Goal: Task Accomplishment & Management: Manage account settings

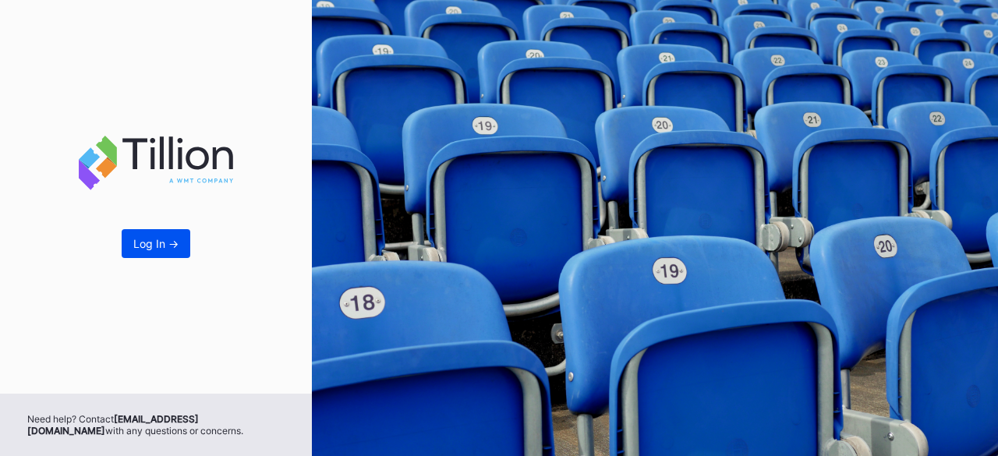
click at [176, 235] on button "Log In ->" at bounding box center [156, 243] width 69 height 29
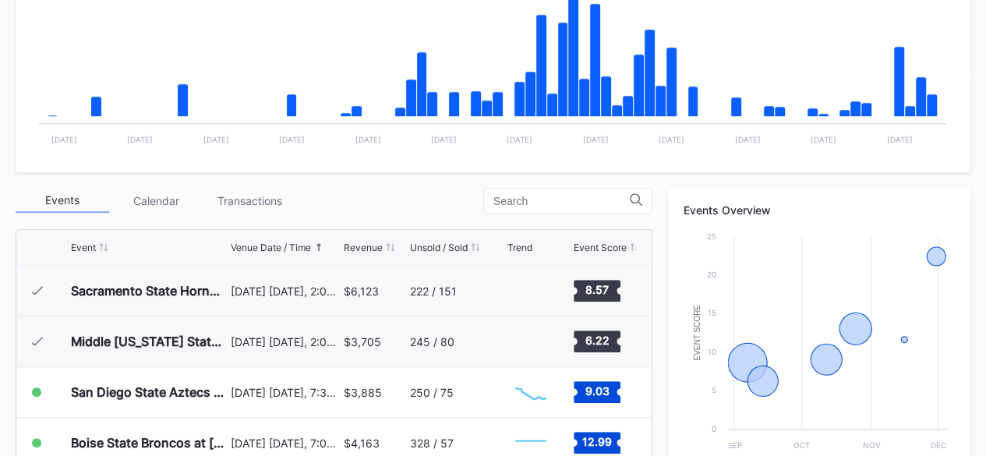
scroll to position [383, 0]
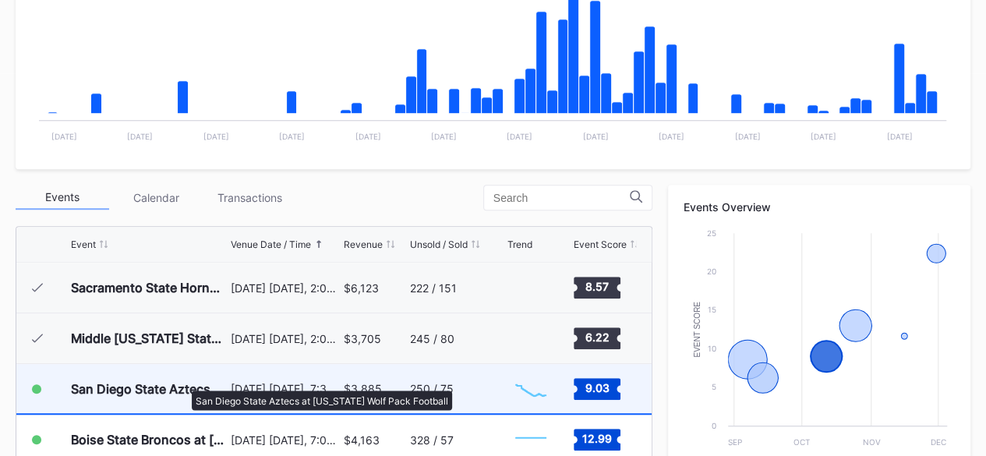
click at [184, 383] on div "San Diego State Aztecs at [US_STATE] Wolf Pack Football" at bounding box center [149, 389] width 156 height 16
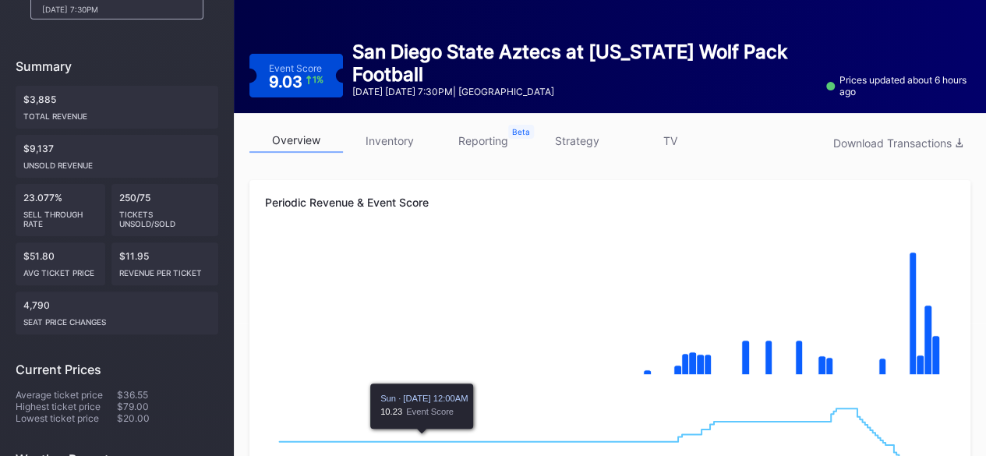
scroll to position [131, 0]
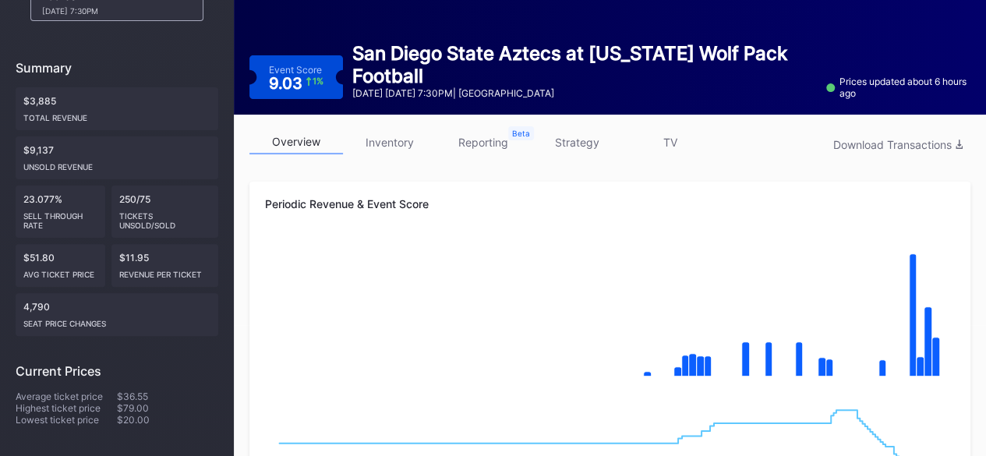
click at [397, 141] on link "inventory" at bounding box center [390, 142] width 94 height 24
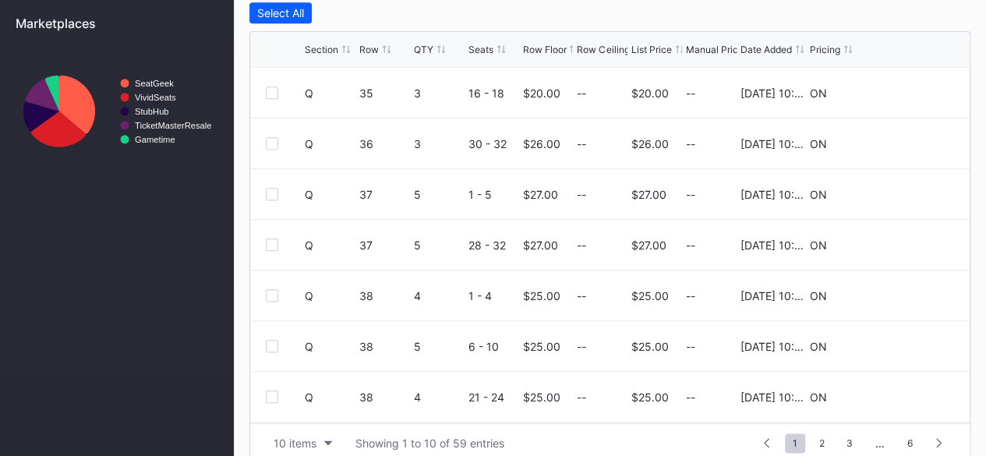
scroll to position [690, 0]
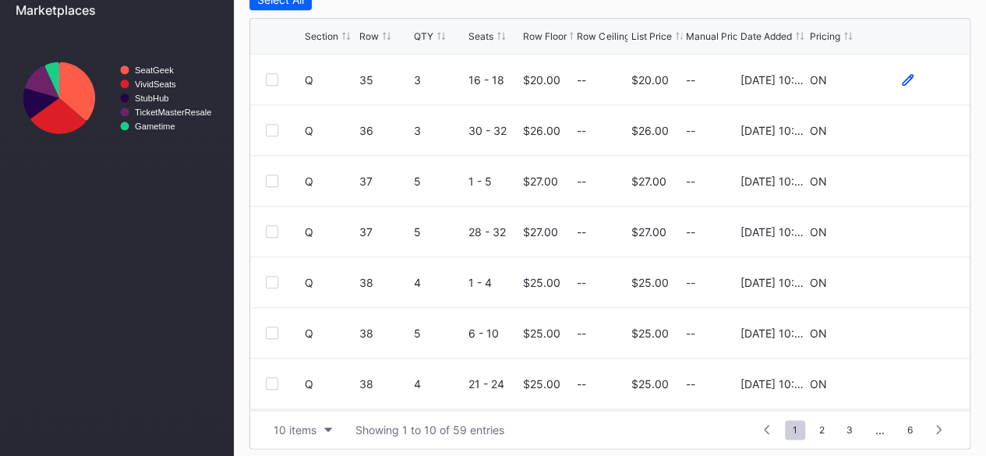
click at [902, 76] on icon at bounding box center [908, 79] width 12 height 12
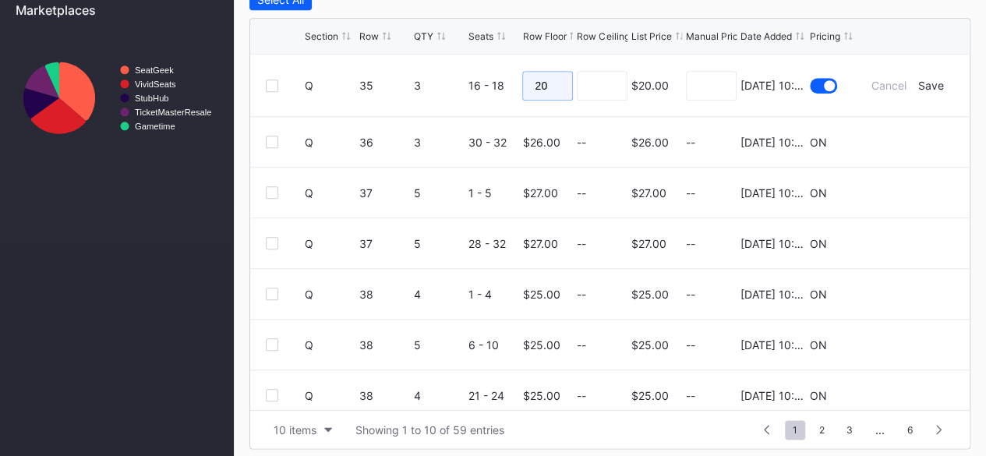
click at [555, 83] on input "20" at bounding box center [547, 86] width 51 height 30
type input "2"
type input "19"
click at [918, 80] on div "Save" at bounding box center [931, 85] width 26 height 13
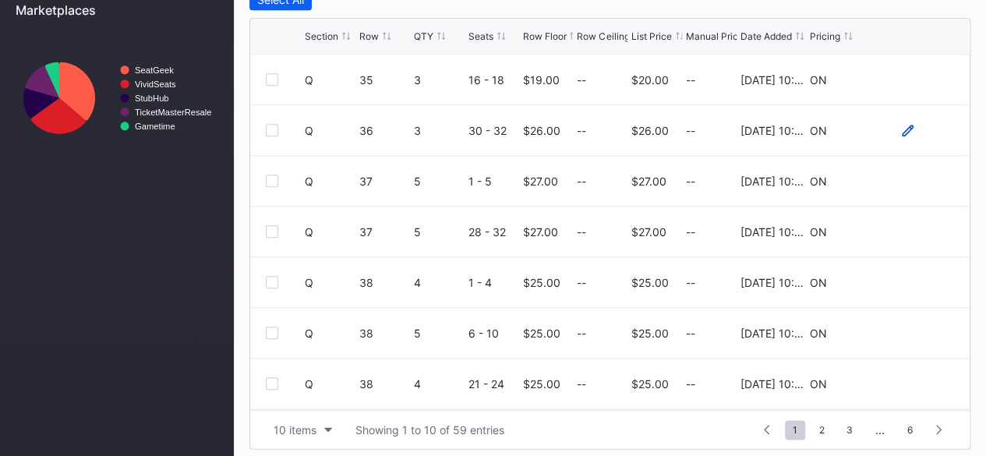
click at [902, 129] on icon at bounding box center [908, 130] width 12 height 12
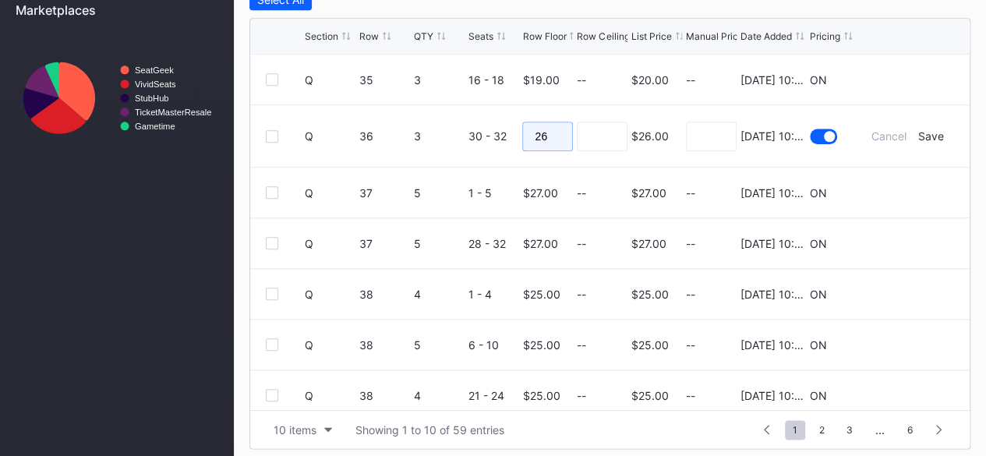
drag, startPoint x: 552, startPoint y: 133, endPoint x: 472, endPoint y: 112, distance: 82.1
click at [472, 112] on form "Q 36 3 30 - 32 26 $26.00 8/20/2025 10:19AM Cancel Save" at bounding box center [629, 136] width 649 height 62
type input "18"
click at [606, 133] on input at bounding box center [602, 137] width 51 height 30
click at [922, 138] on div "Save" at bounding box center [931, 135] width 26 height 13
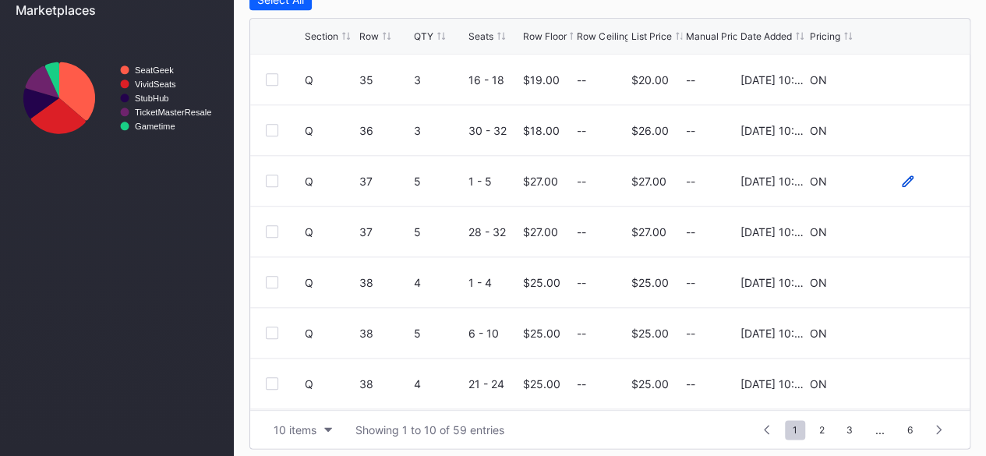
click at [902, 175] on icon at bounding box center [908, 181] width 12 height 12
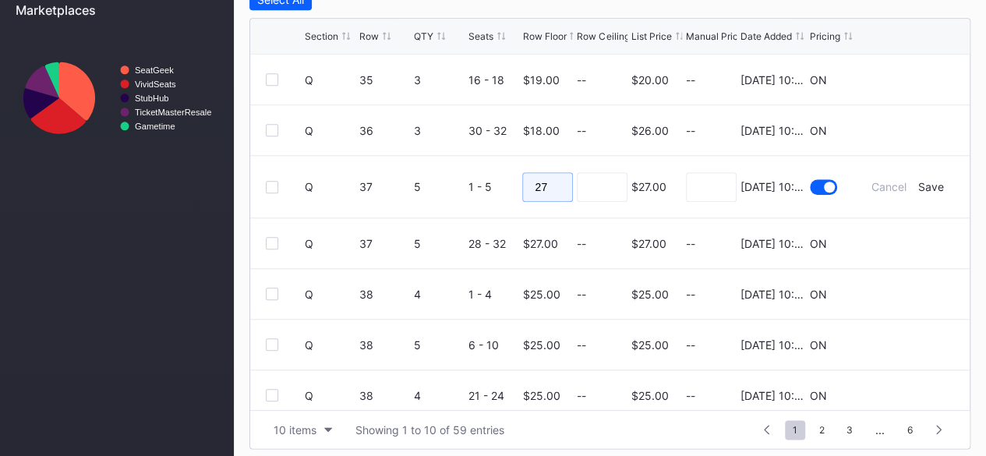
click at [563, 176] on input "27" at bounding box center [547, 187] width 51 height 30
type input "2"
type input "20"
click at [589, 183] on input at bounding box center [602, 187] width 51 height 30
click at [918, 183] on div "Save" at bounding box center [931, 186] width 26 height 13
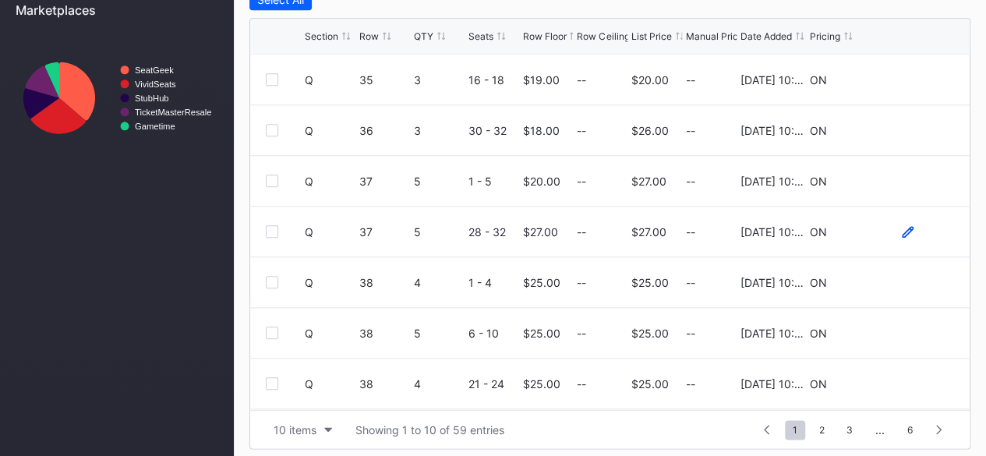
click at [902, 228] on icon at bounding box center [908, 232] width 12 height 12
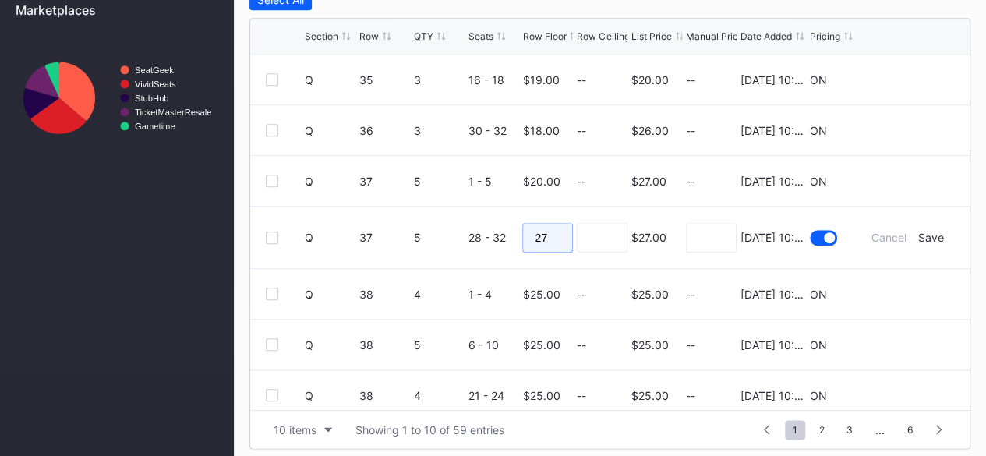
click at [562, 231] on input "27" at bounding box center [547, 238] width 51 height 30
type input "20"
click at [607, 238] on input at bounding box center [602, 238] width 51 height 30
click at [928, 232] on div "Save" at bounding box center [931, 237] width 26 height 13
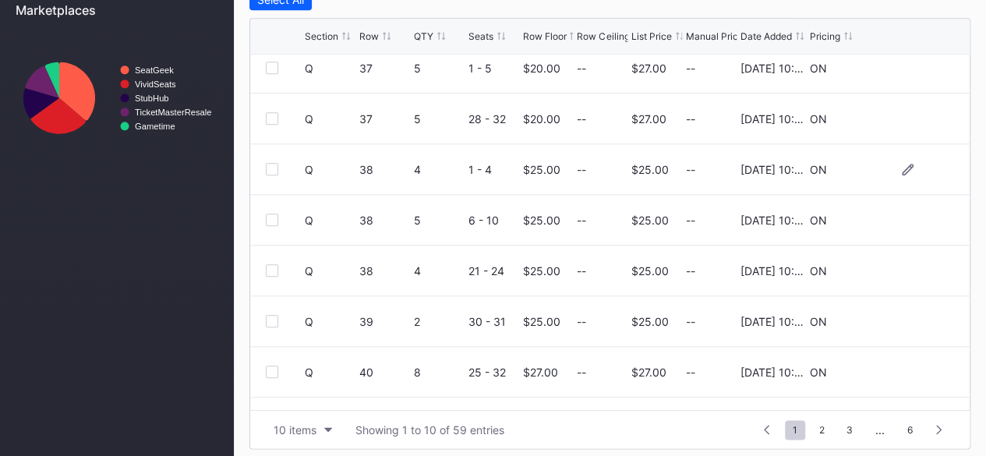
scroll to position [151, 0]
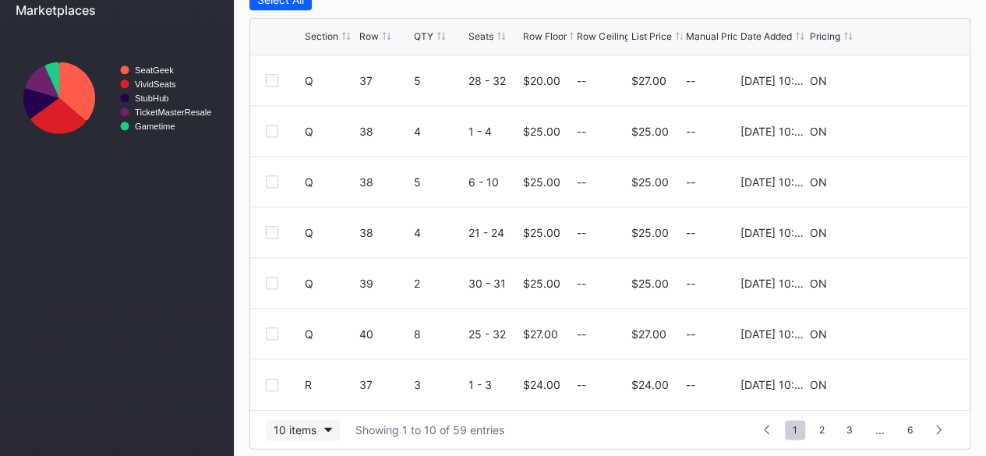
click at [326, 428] on icon "button" at bounding box center [328, 429] width 8 height 5
click at [320, 393] on div "200 items" at bounding box center [302, 388] width 51 height 13
click at [902, 177] on icon at bounding box center [908, 181] width 12 height 12
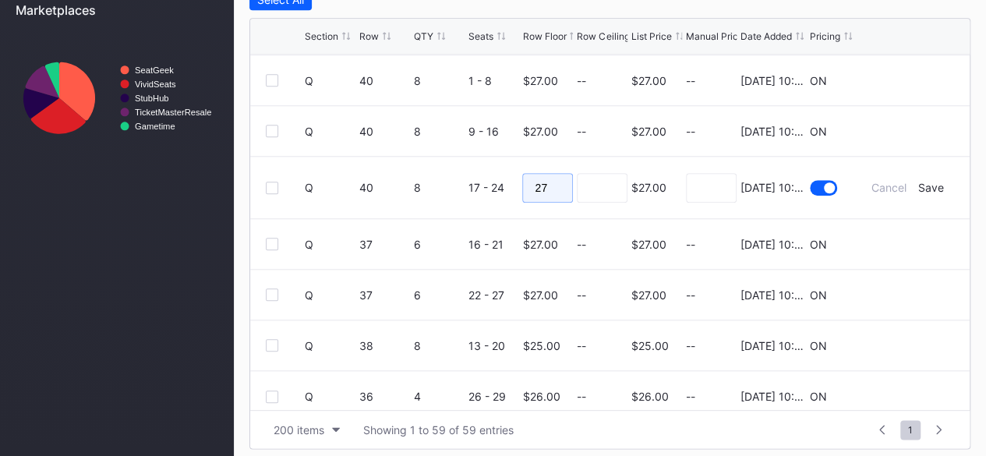
click at [546, 182] on input "27" at bounding box center [547, 188] width 51 height 30
type input "2"
type input "18"
click at [600, 185] on input at bounding box center [602, 188] width 51 height 30
click at [918, 189] on div "Save" at bounding box center [931, 187] width 26 height 13
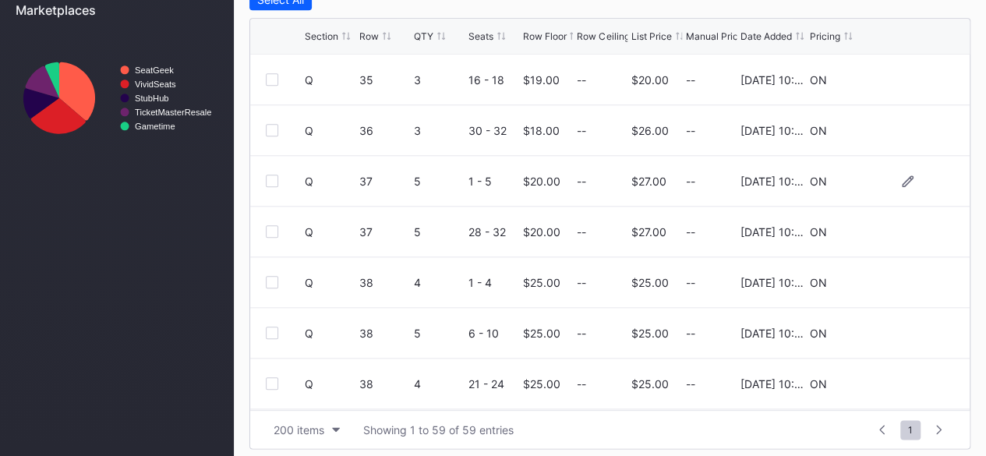
scroll to position [0, 0]
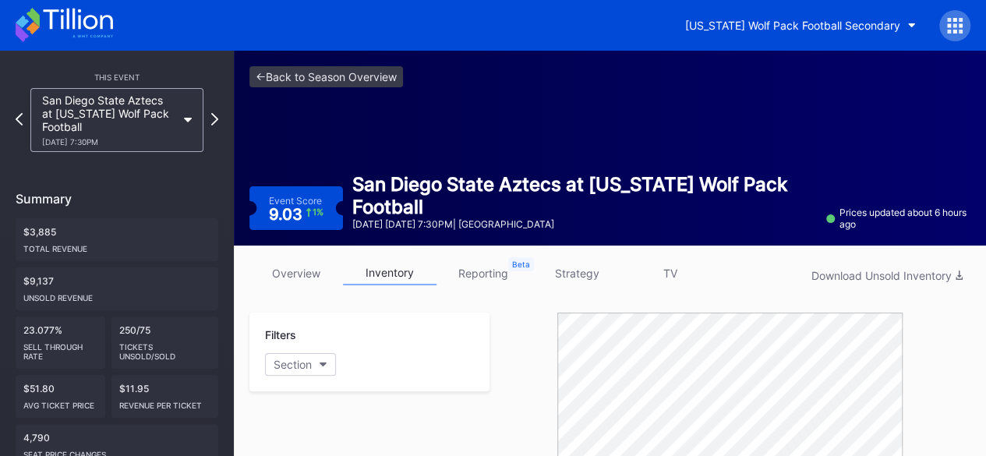
click at [59, 30] on icon at bounding box center [64, 25] width 97 height 34
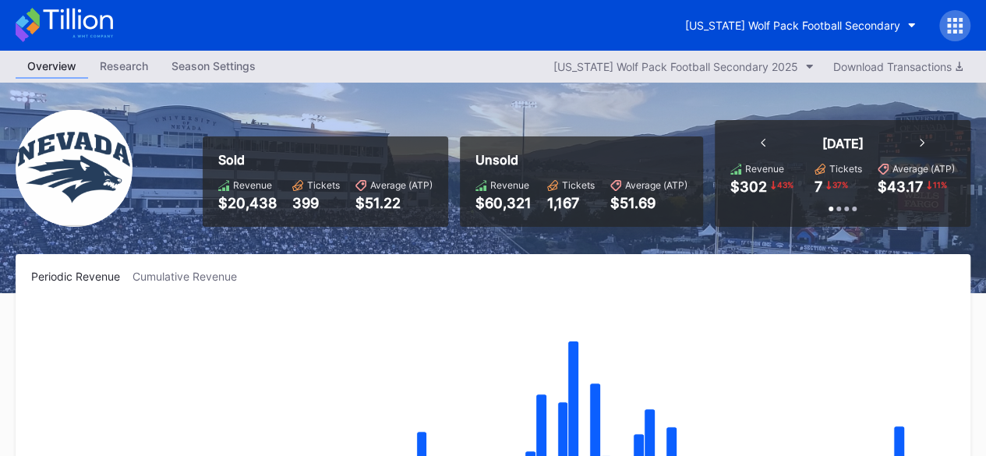
click at [91, 16] on icon at bounding box center [77, 19] width 69 height 21
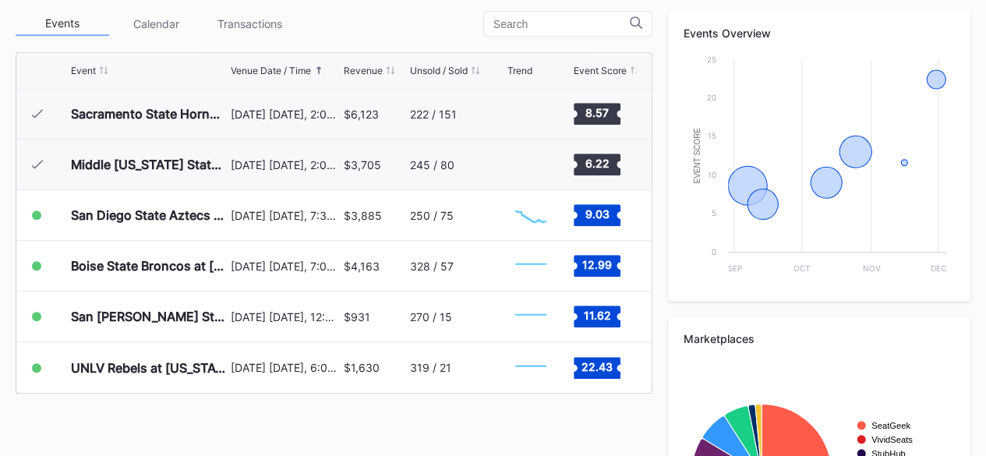
scroll to position [556, 0]
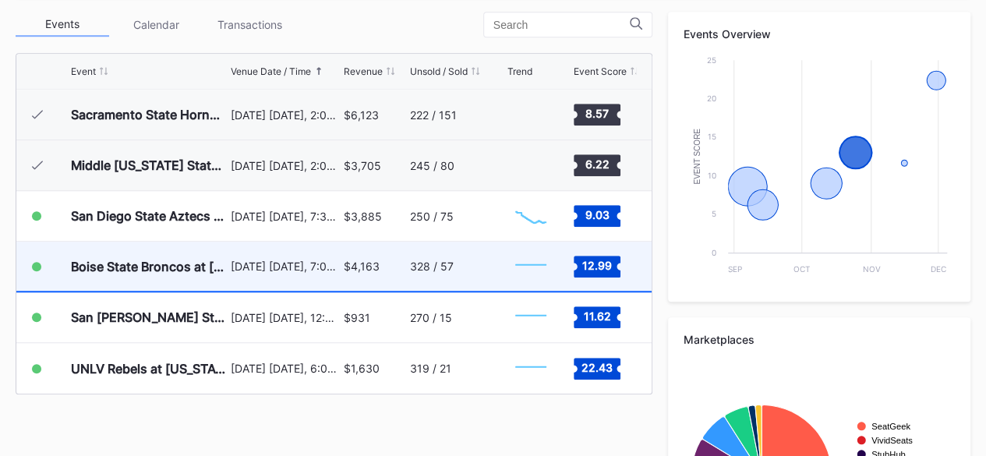
click at [295, 270] on div "[DATE] [DATE], 7:00PM" at bounding box center [285, 266] width 109 height 49
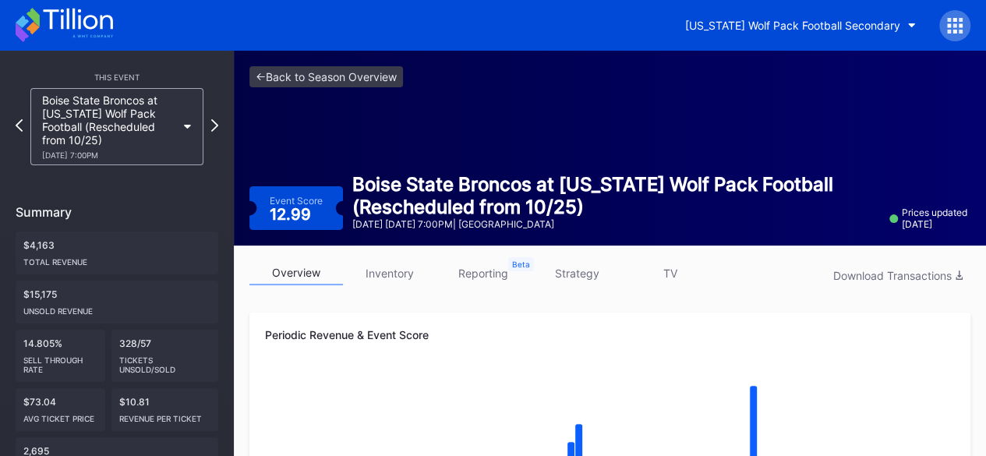
click at [385, 280] on link "inventory" at bounding box center [390, 273] width 94 height 24
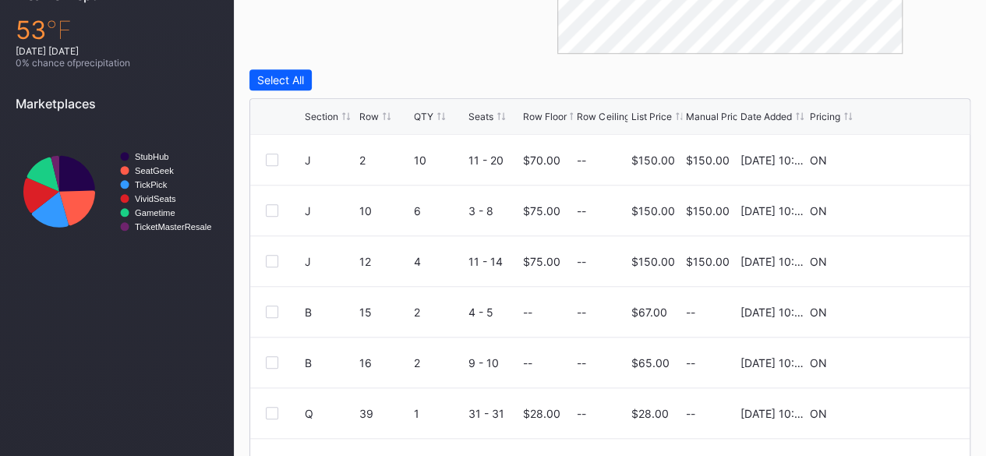
scroll to position [610, 0]
click at [902, 153] on icon at bounding box center [908, 159] width 12 height 12
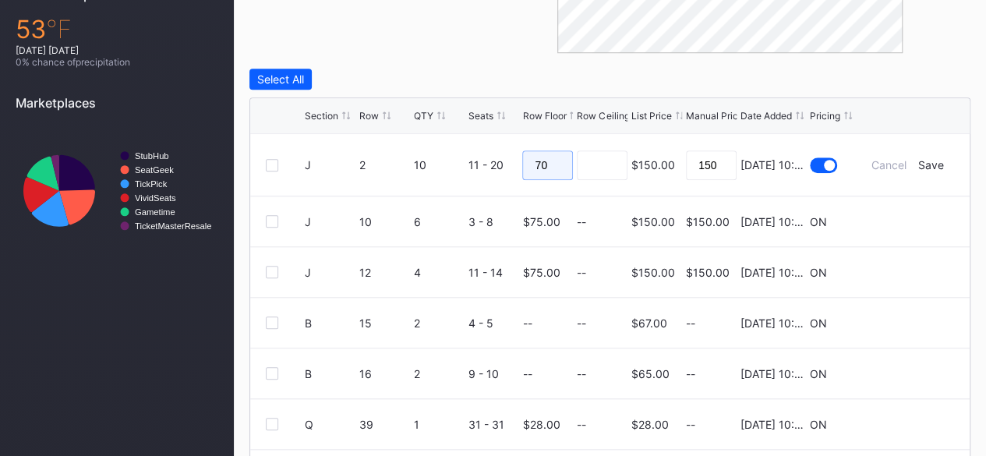
drag, startPoint x: 555, startPoint y: 164, endPoint x: 498, endPoint y: 151, distance: 58.3
click at [498, 151] on form "J 2 10 11 - 20 70 $150.00 150 8/20/2025 10:07AM Cancel Save" at bounding box center [629, 165] width 649 height 62
type input "50"
click at [918, 162] on div "Save" at bounding box center [931, 164] width 26 height 13
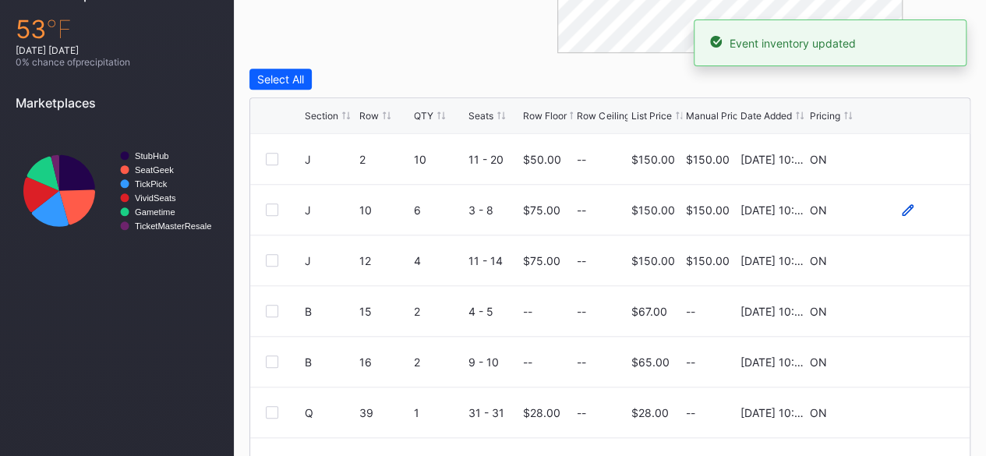
click at [902, 209] on icon at bounding box center [908, 210] width 12 height 12
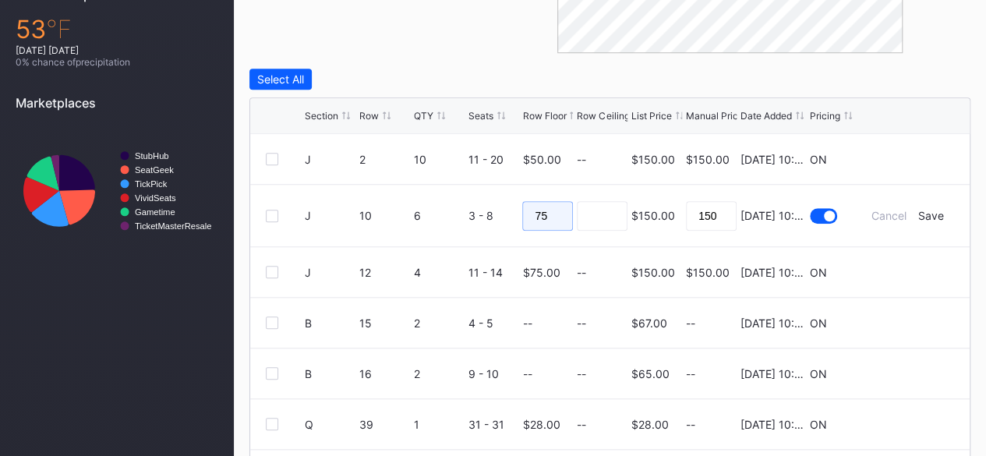
drag, startPoint x: 545, startPoint y: 213, endPoint x: 502, endPoint y: 214, distance: 42.9
click at [502, 214] on form "J 10 6 3 - 8 75 $150.00 150 8/20/2025 10:07AM Cancel Save" at bounding box center [629, 216] width 649 height 62
type input "50"
click at [594, 203] on input at bounding box center [602, 216] width 51 height 30
click at [930, 216] on div "Save" at bounding box center [931, 215] width 26 height 13
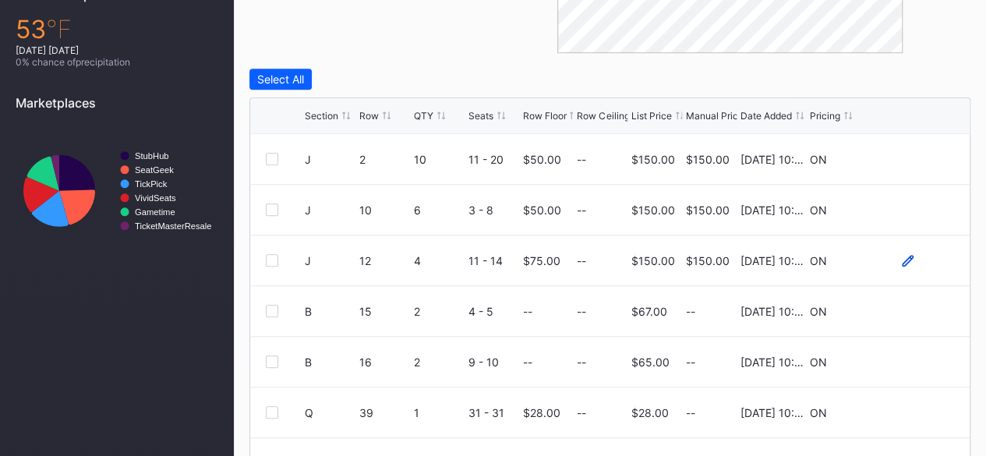
click at [902, 258] on icon at bounding box center [908, 261] width 12 height 12
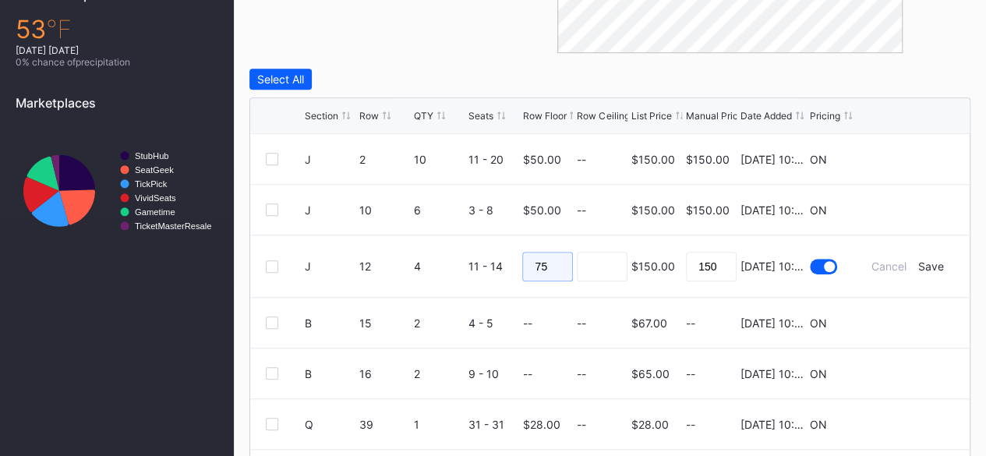
drag, startPoint x: 561, startPoint y: 263, endPoint x: 472, endPoint y: 239, distance: 92.6
click at [472, 239] on form "J 12 4 11 - 14 75 $150.00 150 8/20/2025 10:07AM Cancel Save" at bounding box center [629, 266] width 649 height 62
type input "5"
click at [928, 267] on div "Save" at bounding box center [931, 266] width 26 height 13
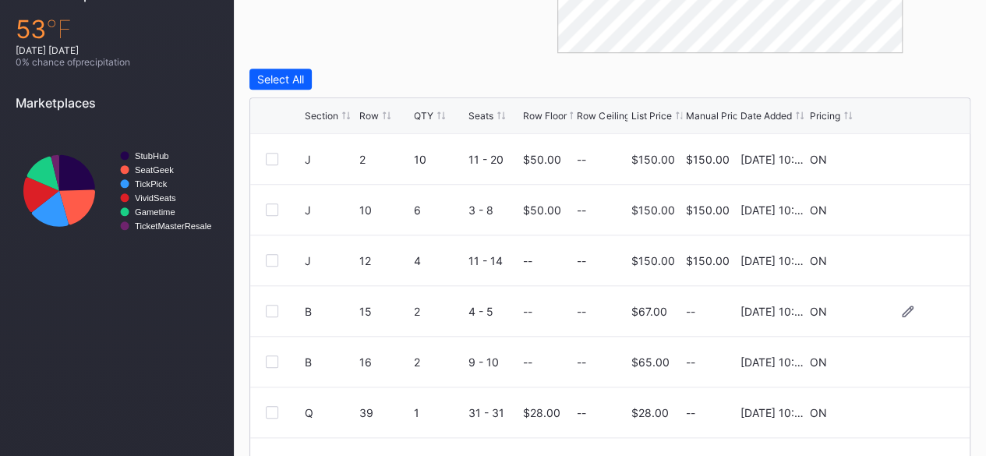
scroll to position [151, 0]
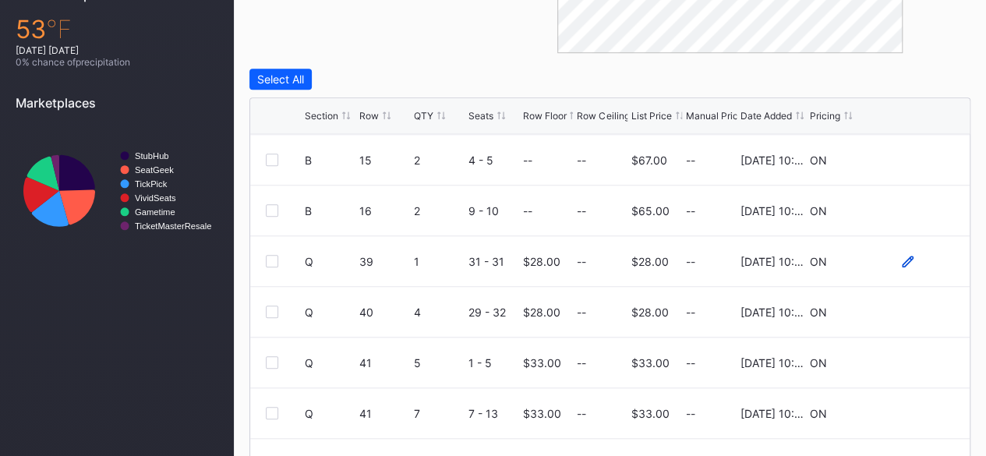
click at [902, 258] on icon at bounding box center [908, 261] width 12 height 12
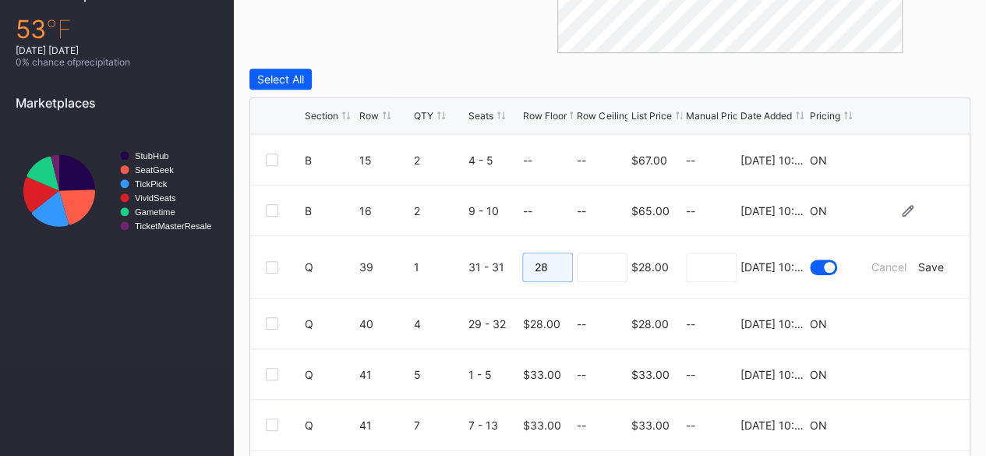
drag, startPoint x: 552, startPoint y: 269, endPoint x: 448, endPoint y: 232, distance: 110.2
click at [448, 232] on div "J 2 10 11 - 20 $50.00 -- $150.00 $150.00 8/20/2025 10:07AM ON J 10 6 3 - 8 $50.…" at bounding box center [609, 311] width 719 height 355
type input "25"
click at [924, 262] on div "Save" at bounding box center [931, 266] width 26 height 13
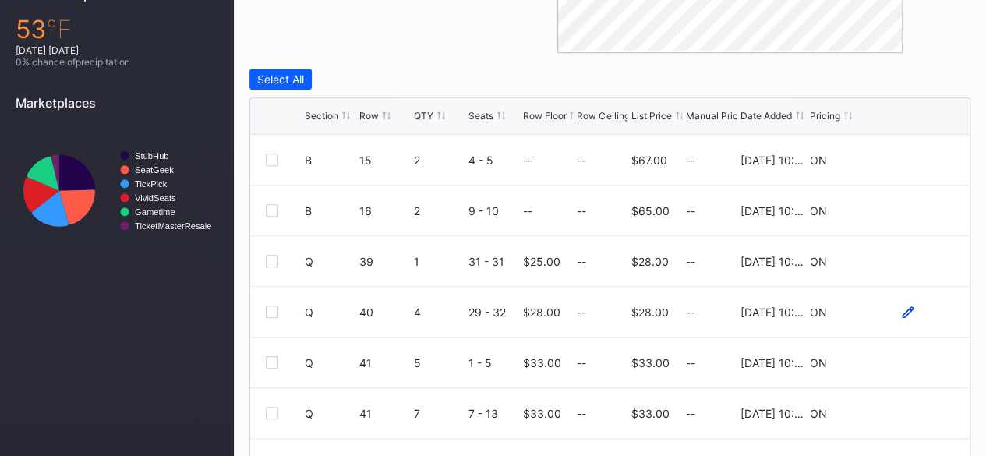
click at [902, 309] on icon at bounding box center [908, 312] width 12 height 12
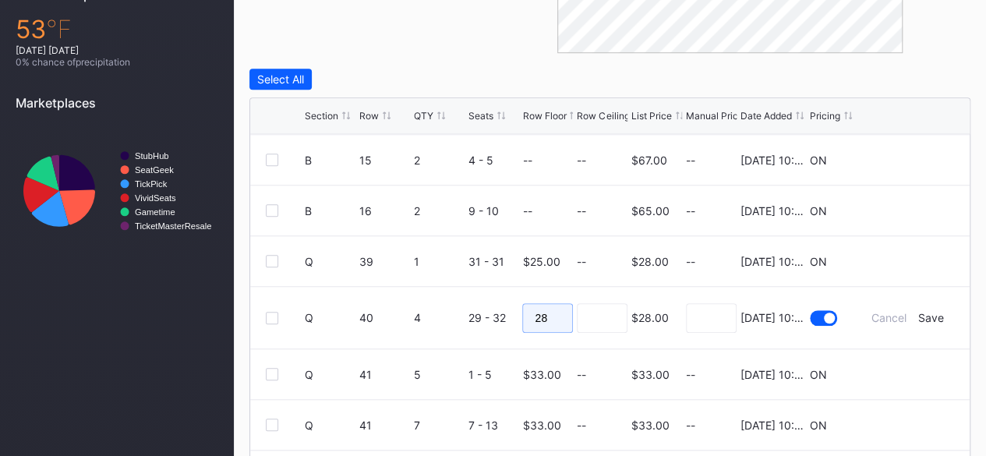
click at [546, 320] on input "28" at bounding box center [547, 318] width 51 height 30
type input "25"
click at [924, 311] on div "Save" at bounding box center [931, 317] width 26 height 13
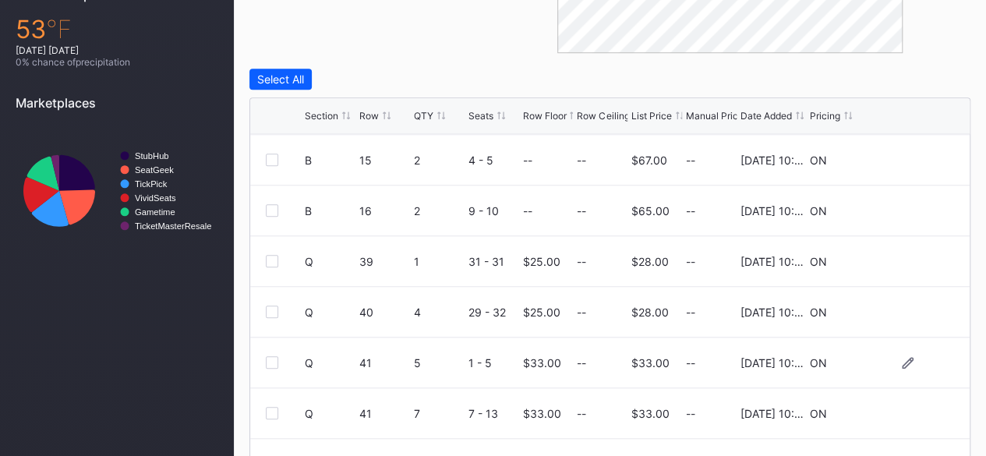
scroll to position [695, 0]
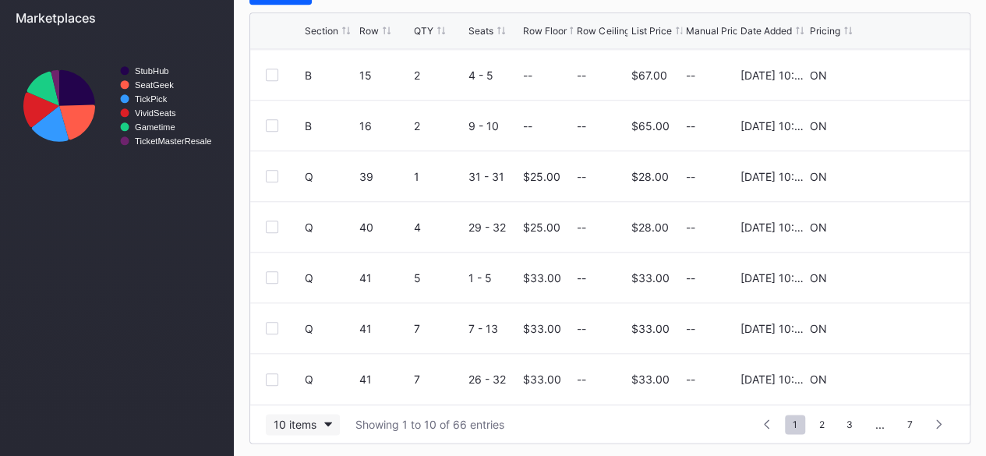
click at [272, 426] on button "10 items" at bounding box center [303, 424] width 74 height 21
click at [299, 351] on div "100 items" at bounding box center [302, 354] width 50 height 13
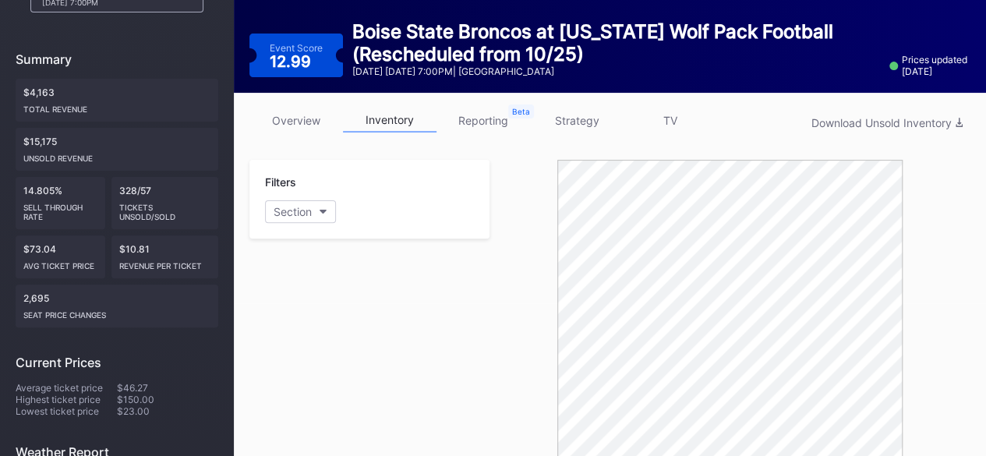
scroll to position [0, 0]
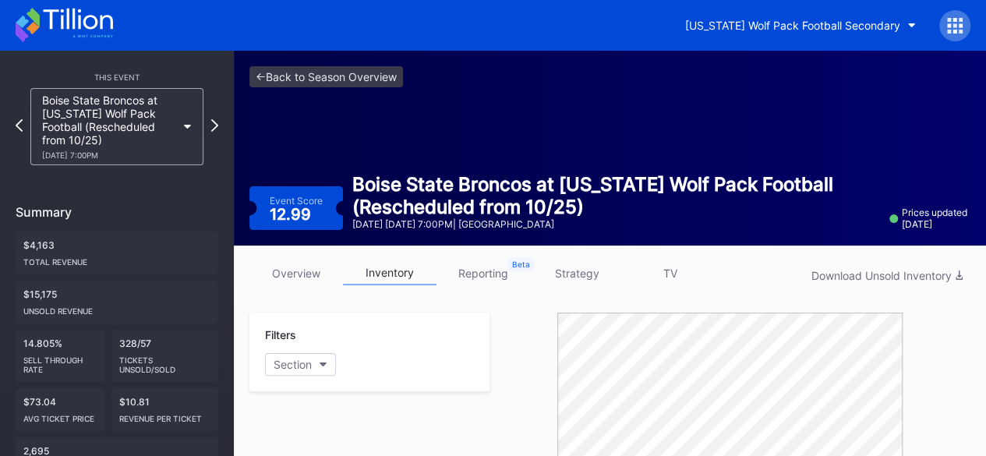
click at [92, 28] on icon at bounding box center [77, 19] width 69 height 21
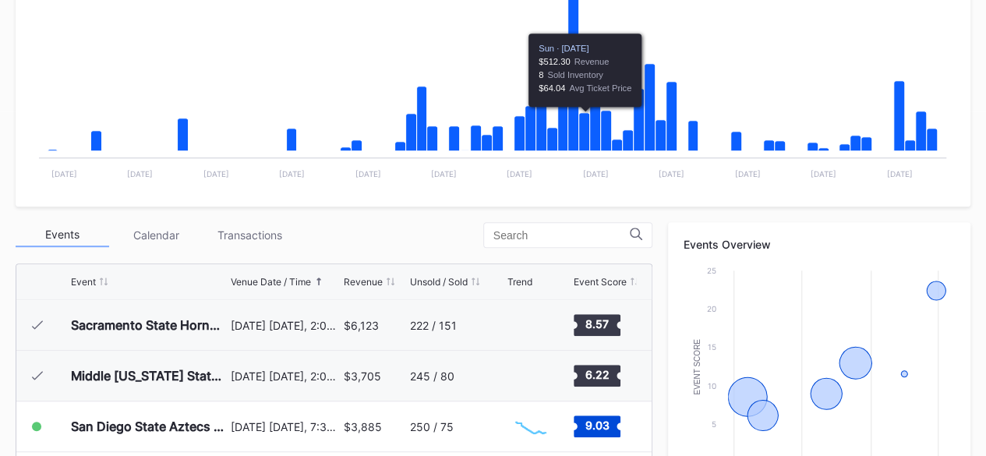
scroll to position [452, 0]
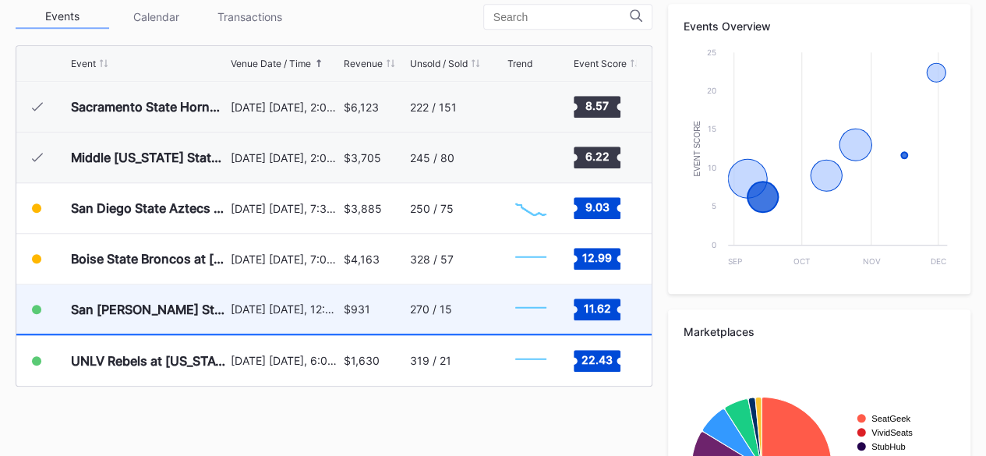
scroll to position [562, 0]
